Goal: Task Accomplishment & Management: Manage account settings

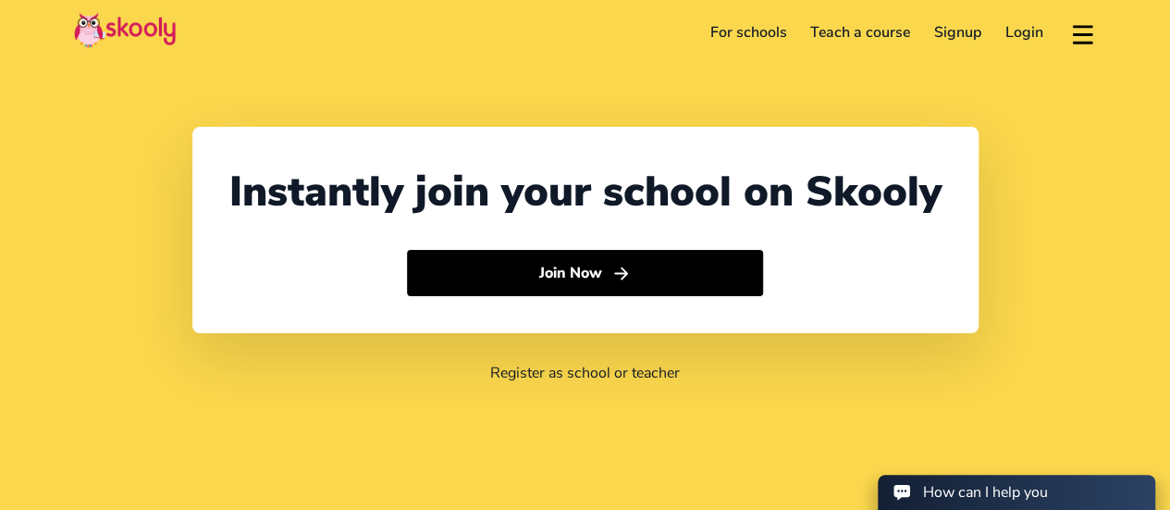
select select "66"
select select "Thailand"
select select "Asia/Bangkok"
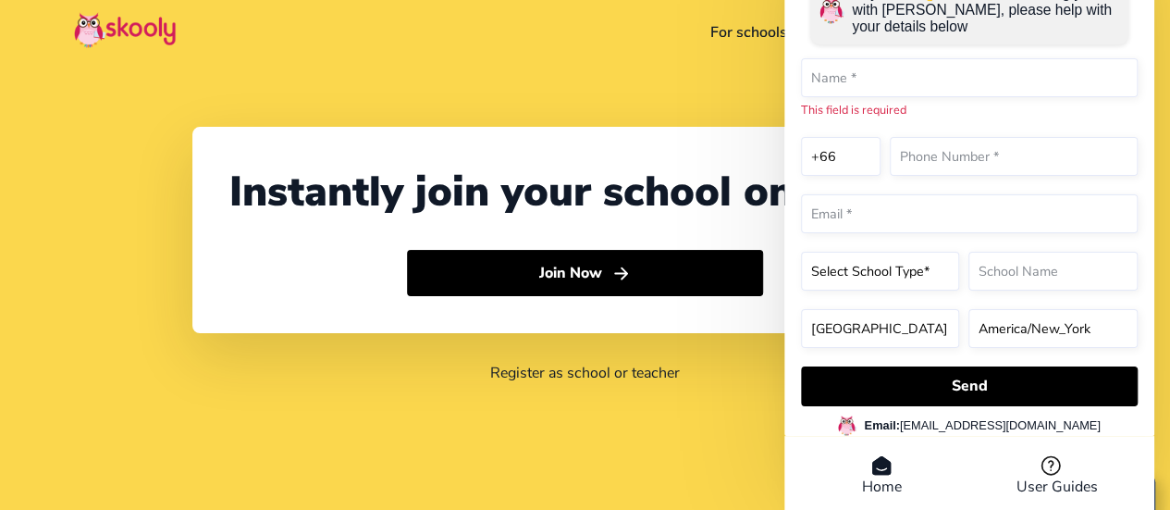
click at [875, 487] on li "Home" at bounding box center [881, 475] width 176 height 43
click at [882, 479] on li "Home" at bounding box center [881, 475] width 176 height 43
click at [731, 16] on header "For schools Teach a course Signup Login Download app Contact support English" at bounding box center [585, 32] width 1170 height 65
click at [731, 32] on link "For schools" at bounding box center [748, 33] width 101 height 30
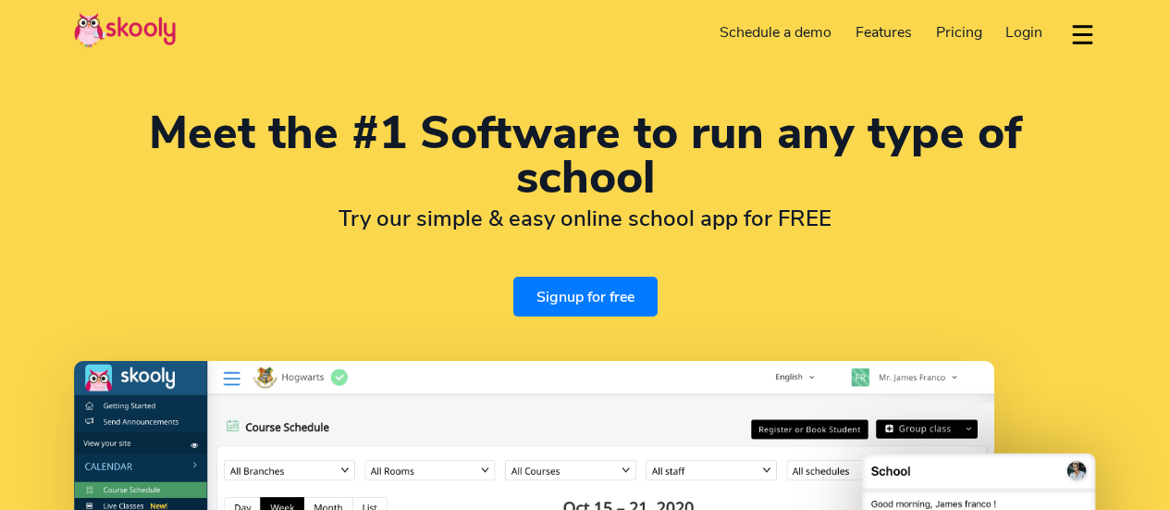
select select "en"
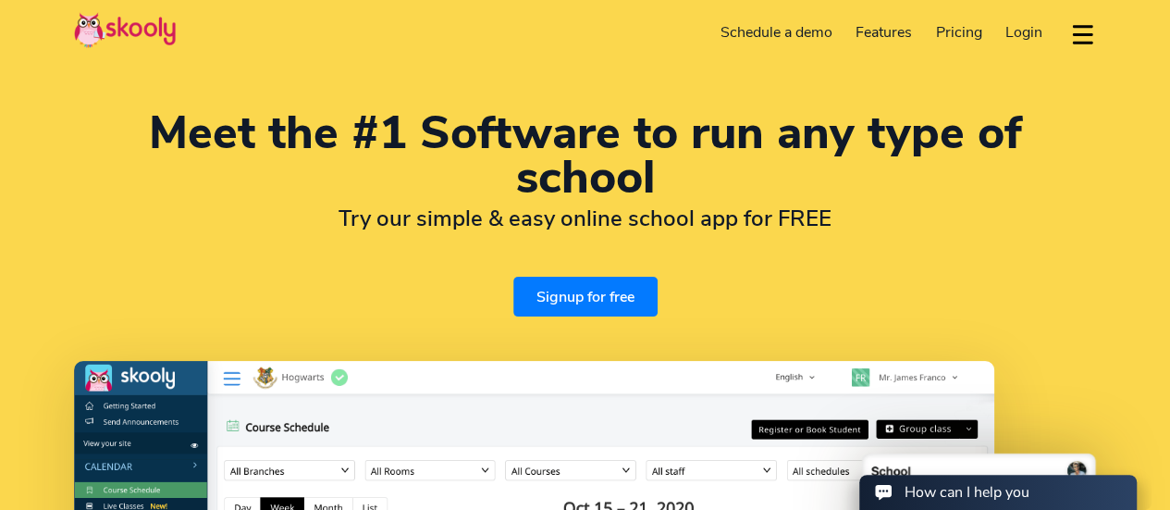
select select "66"
select select "Thailand"
select select "Asia/Bangkok"
click at [1010, 31] on span "Login" at bounding box center [1023, 32] width 37 height 20
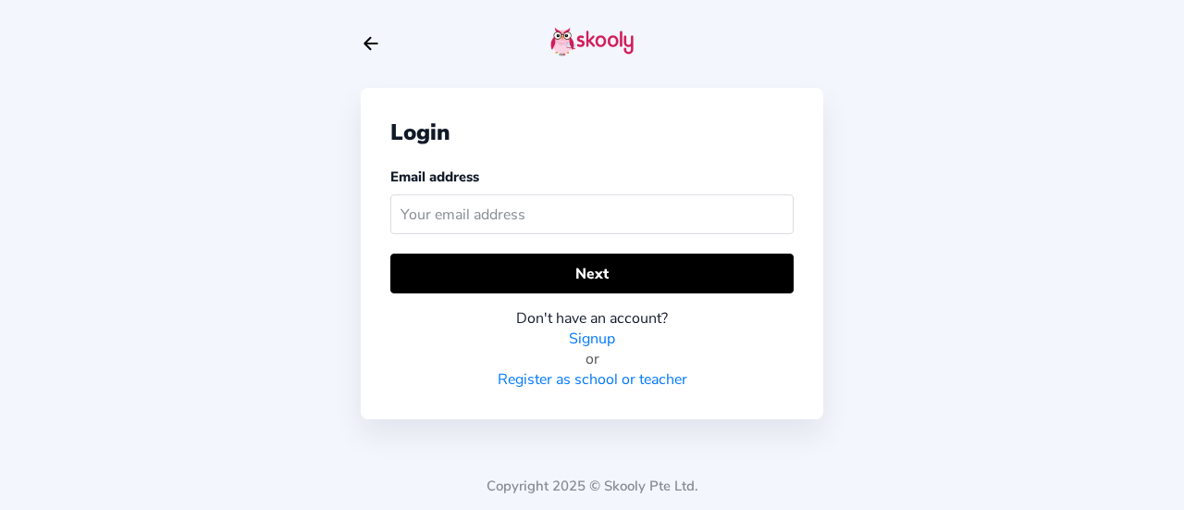
click at [472, 215] on input "text" at bounding box center [591, 214] width 403 height 40
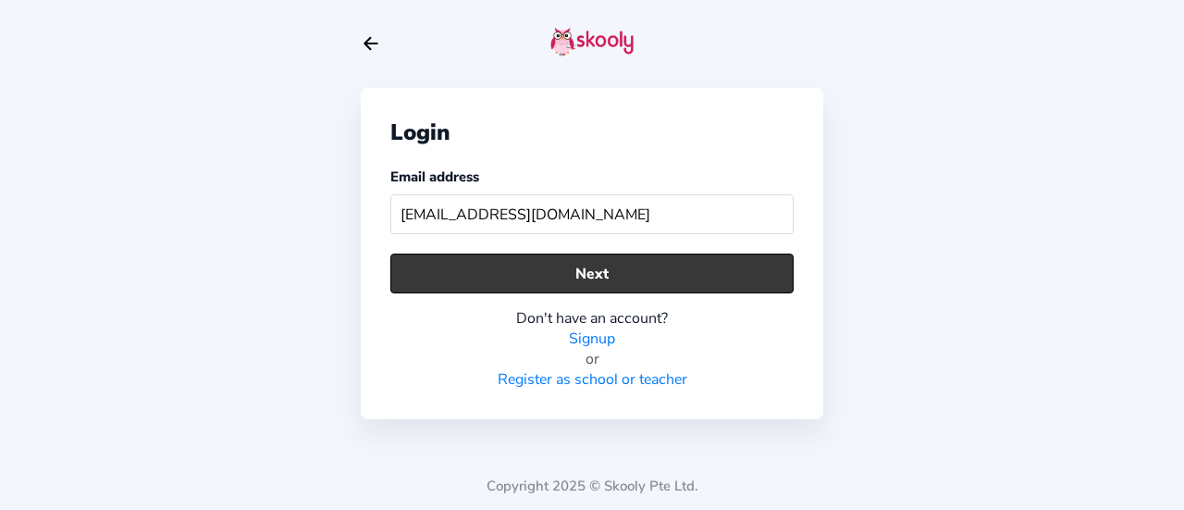
type input "[EMAIL_ADDRESS][DOMAIN_NAME]"
click at [660, 271] on button "Next" at bounding box center [591, 273] width 403 height 40
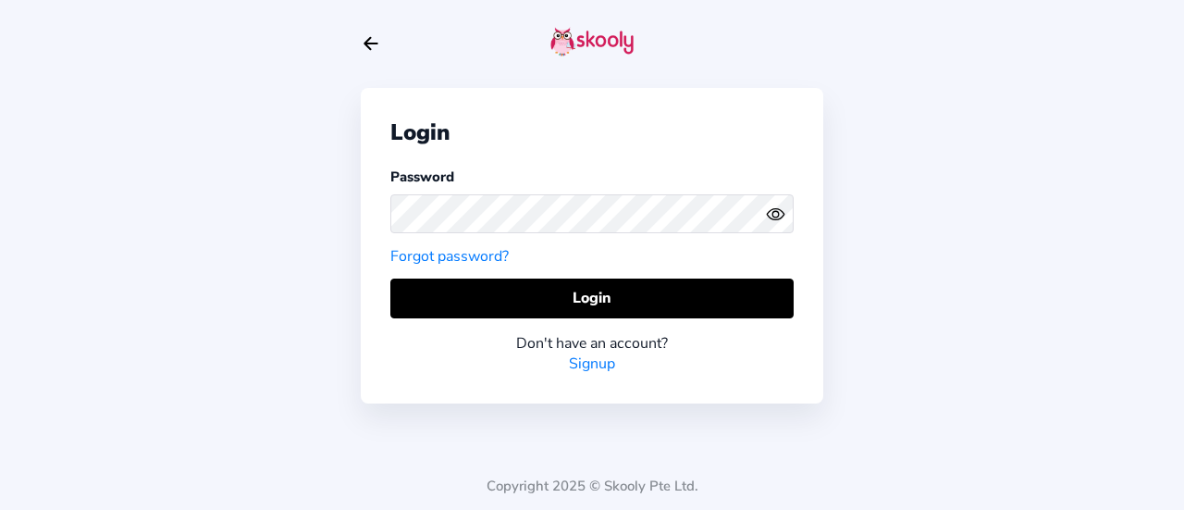
click at [777, 221] on icon "Eye" at bounding box center [775, 213] width 19 height 19
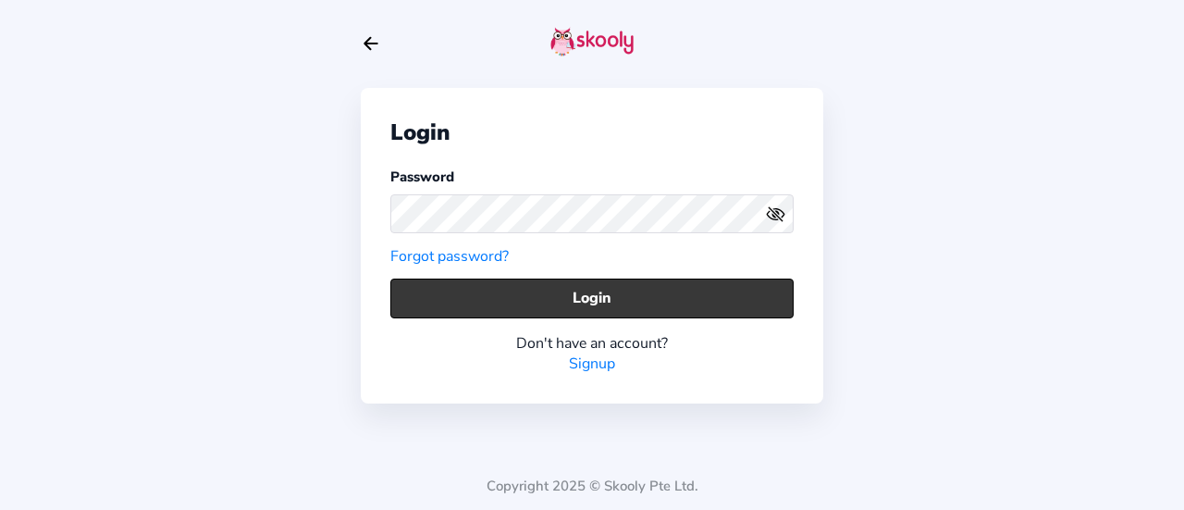
click at [657, 291] on button "Login" at bounding box center [591, 298] width 403 height 40
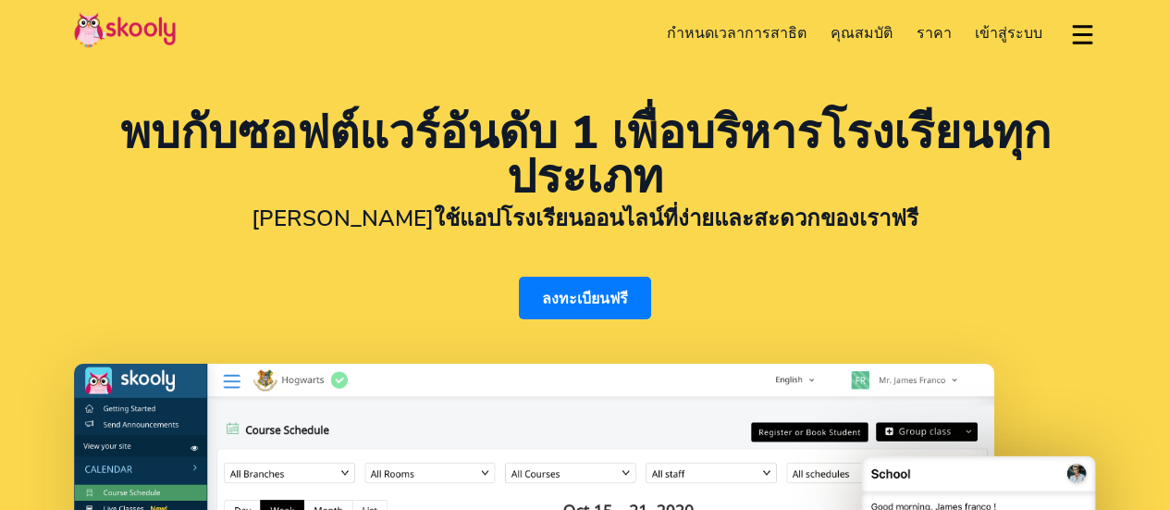
select select "th"
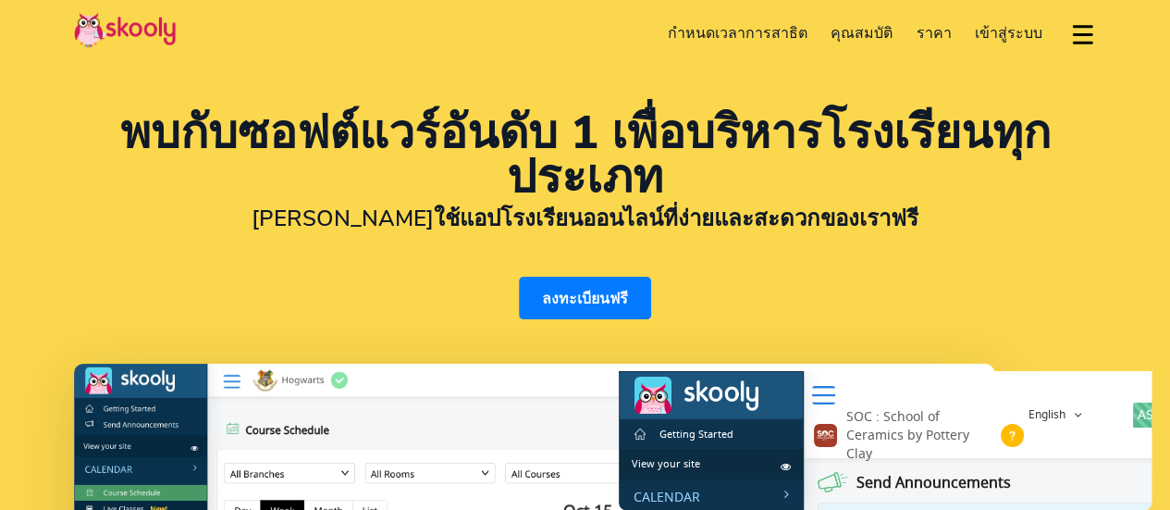
click at [995, 32] on span "เข้าสู่ระบบ" at bounding box center [1009, 33] width 68 height 20
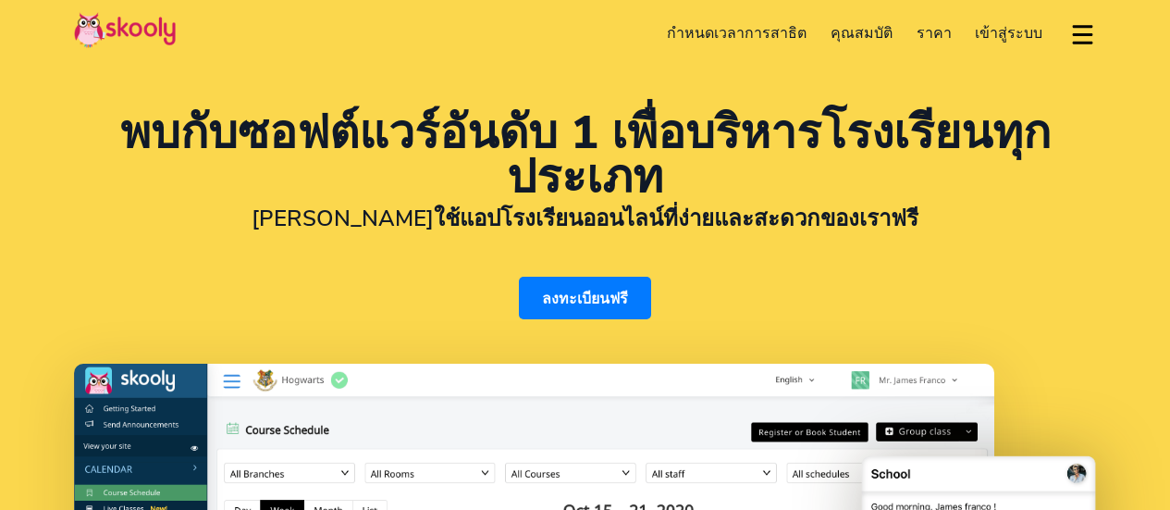
select select "th"
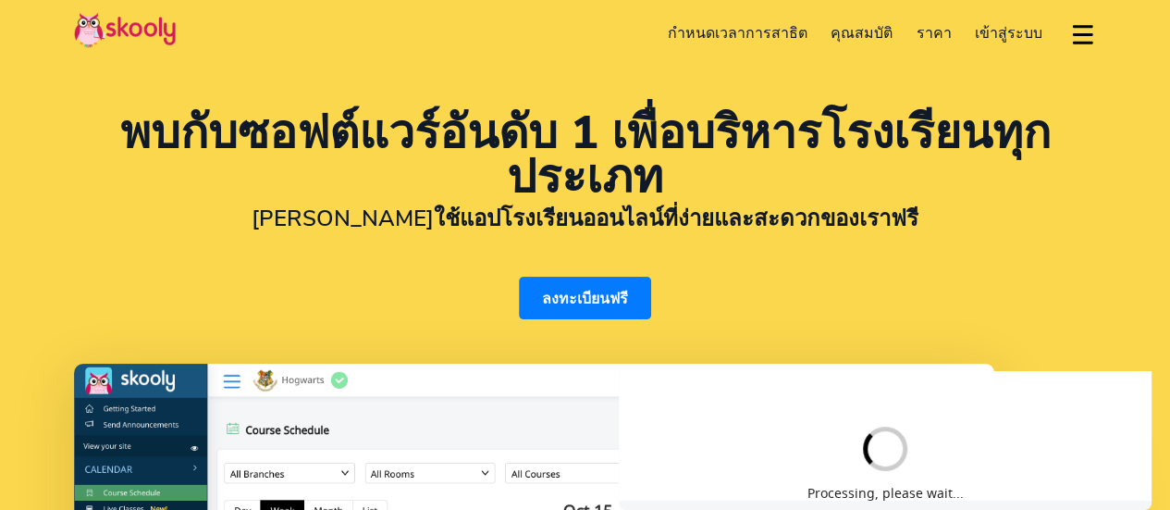
click at [562, 292] on link "ลงทะเบียนฟรี" at bounding box center [585, 297] width 132 height 43
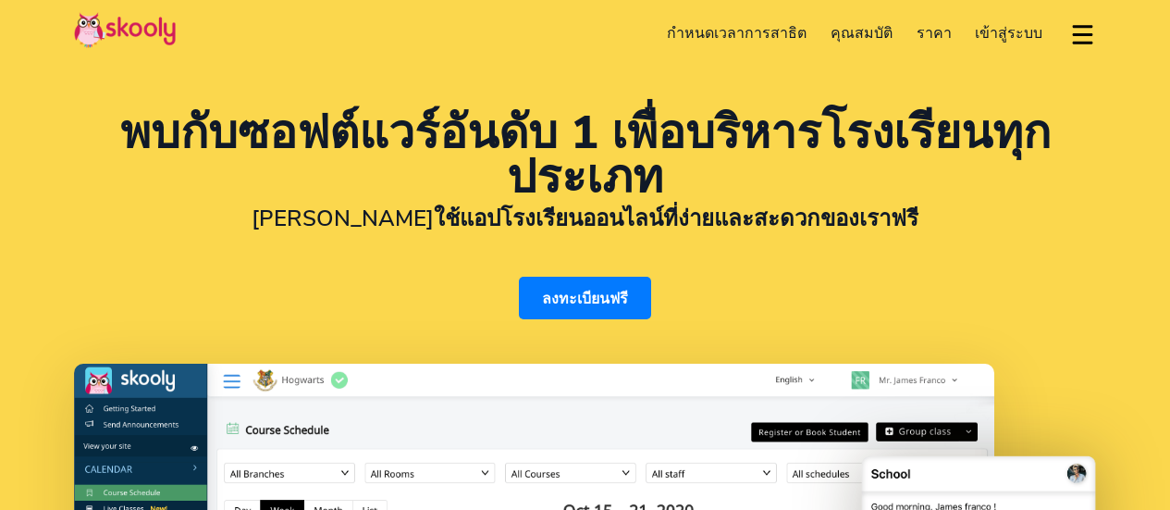
select select "th"
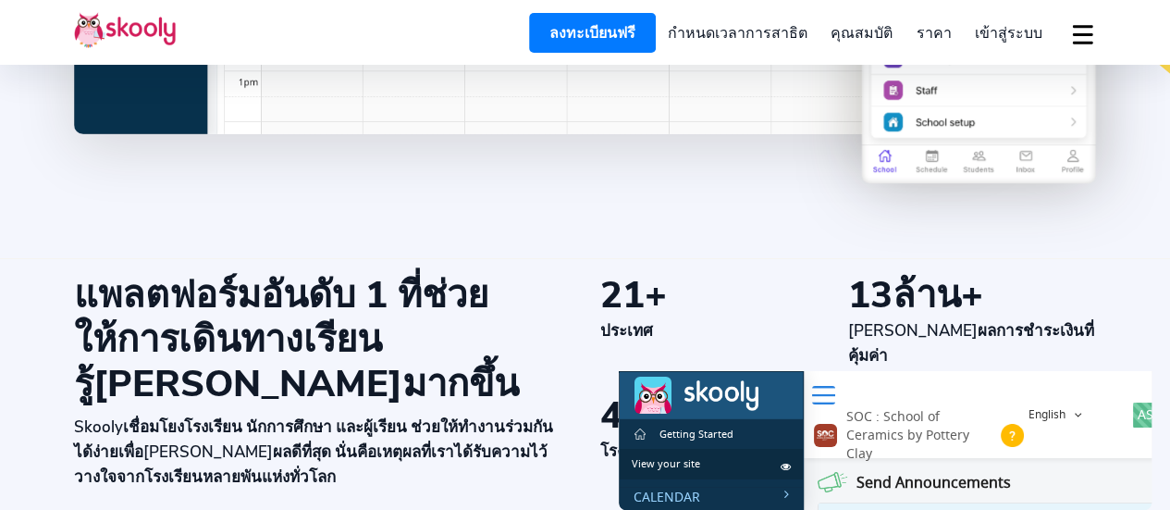
scroll to position [647, 0]
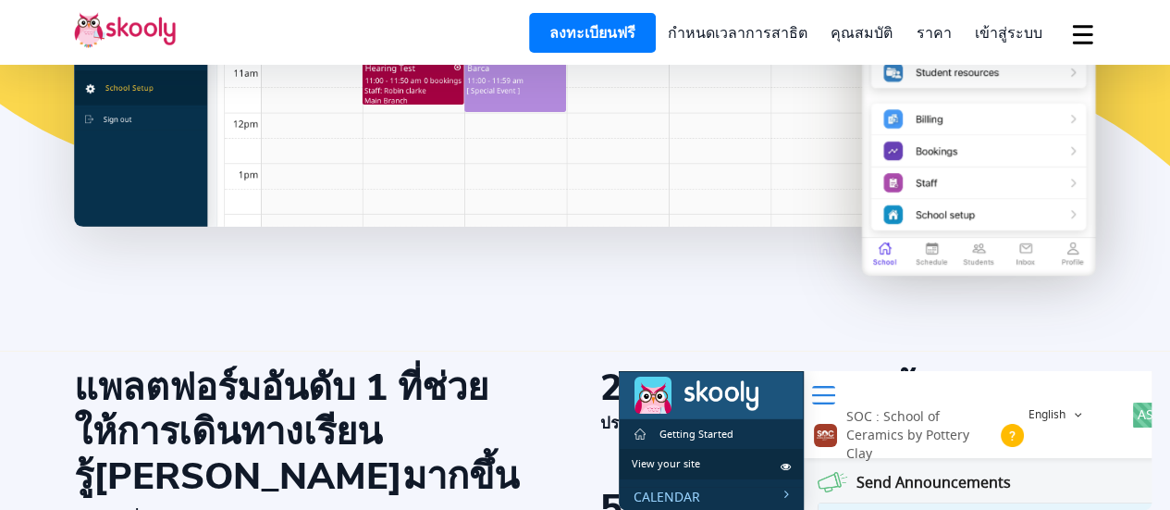
click at [1065, 32] on div "ดาวน์โหลดแอป ติดต่อฝ่ายสนับสนุน Thai (ไทย)" at bounding box center [1075, 33] width 42 height 31
click at [1085, 32] on button "dropdown menu" at bounding box center [1082, 34] width 27 height 43
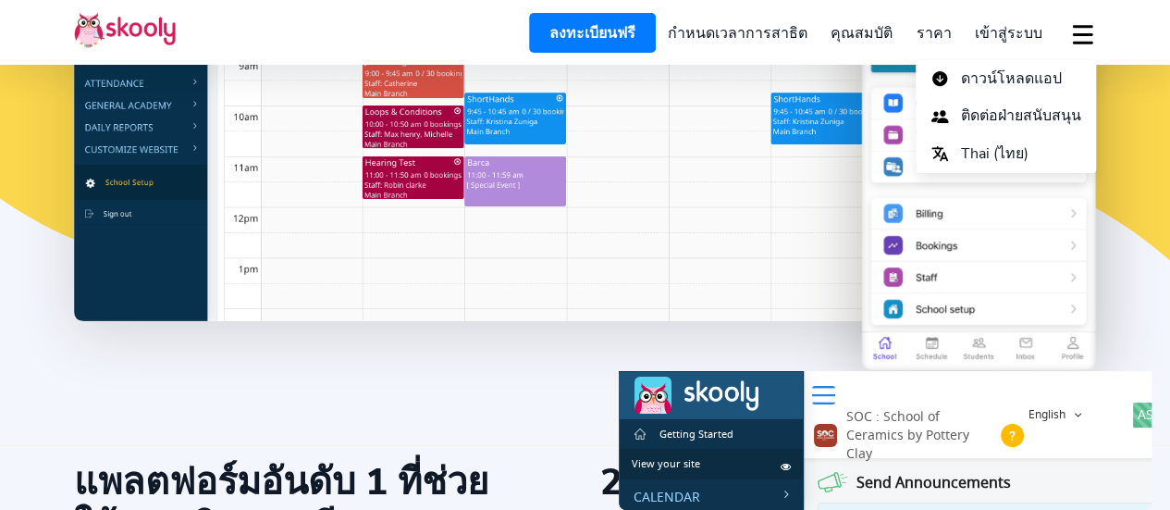
scroll to position [555, 0]
